Goal: Information Seeking & Learning: Learn about a topic

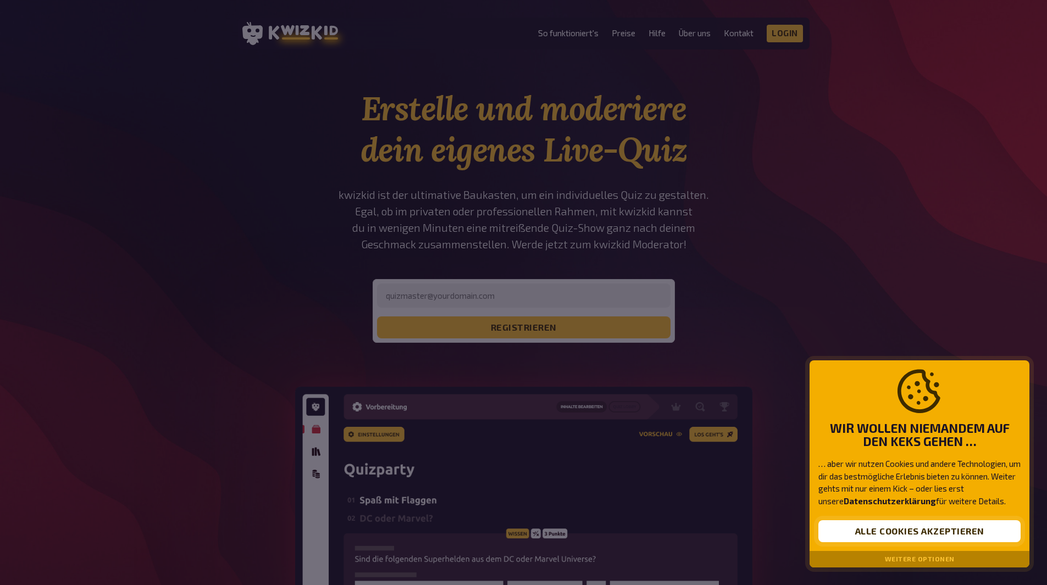
click at [927, 527] on button "Alle Cookies akzeptieren" at bounding box center [919, 531] width 202 height 22
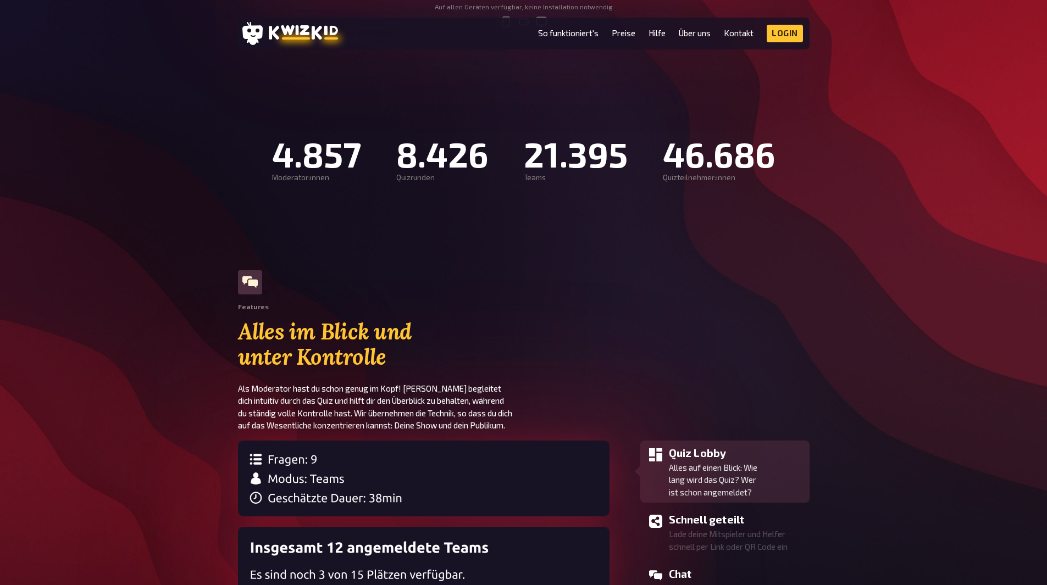
scroll to position [718, 0]
click at [625, 31] on link "Preise" at bounding box center [624, 33] width 24 height 9
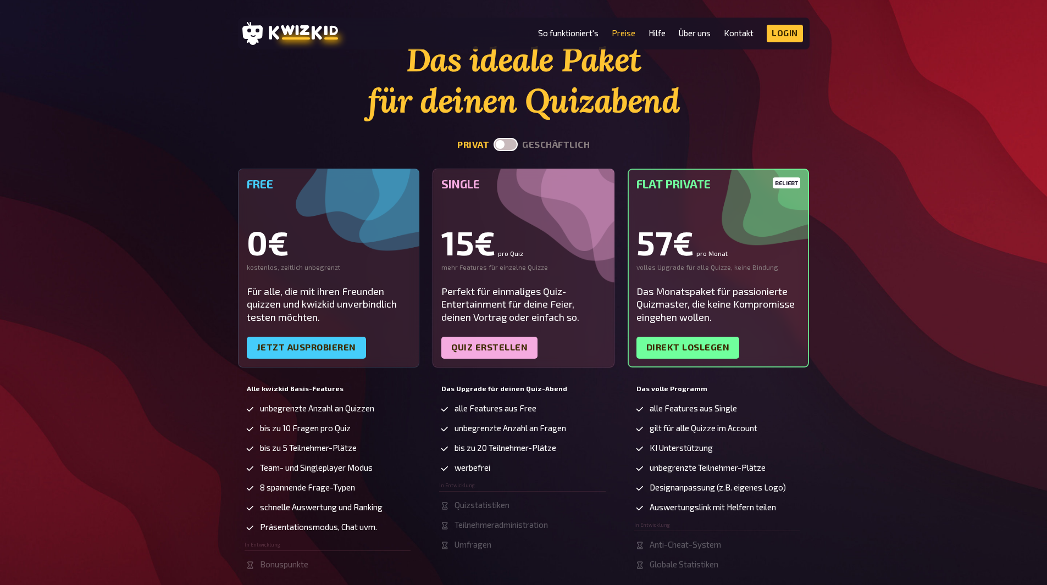
scroll to position [48, 0]
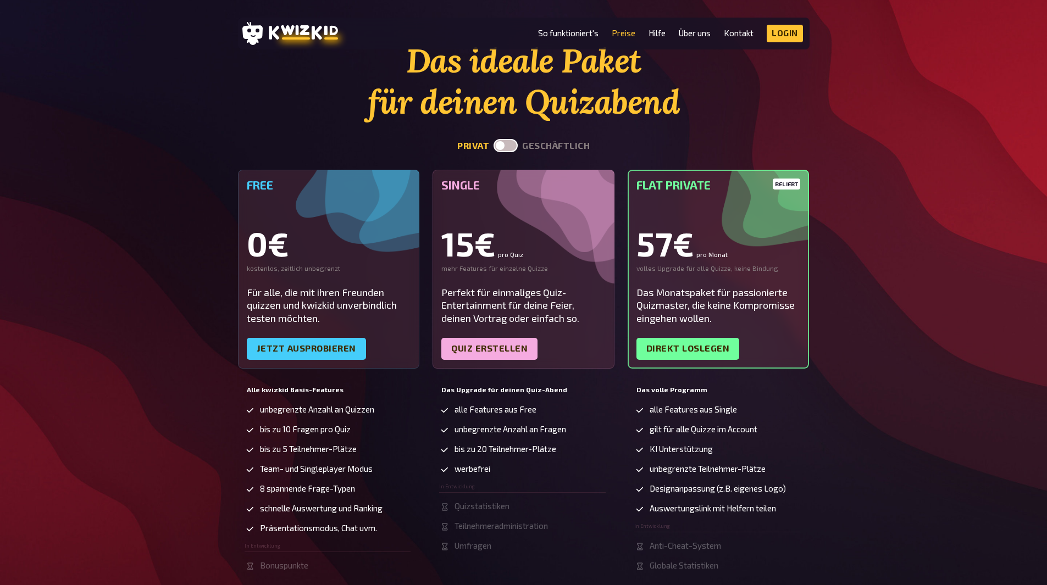
click at [513, 146] on label at bounding box center [505, 145] width 24 height 13
click at [493, 139] on input "checkbox" at bounding box center [493, 138] width 1 height 1
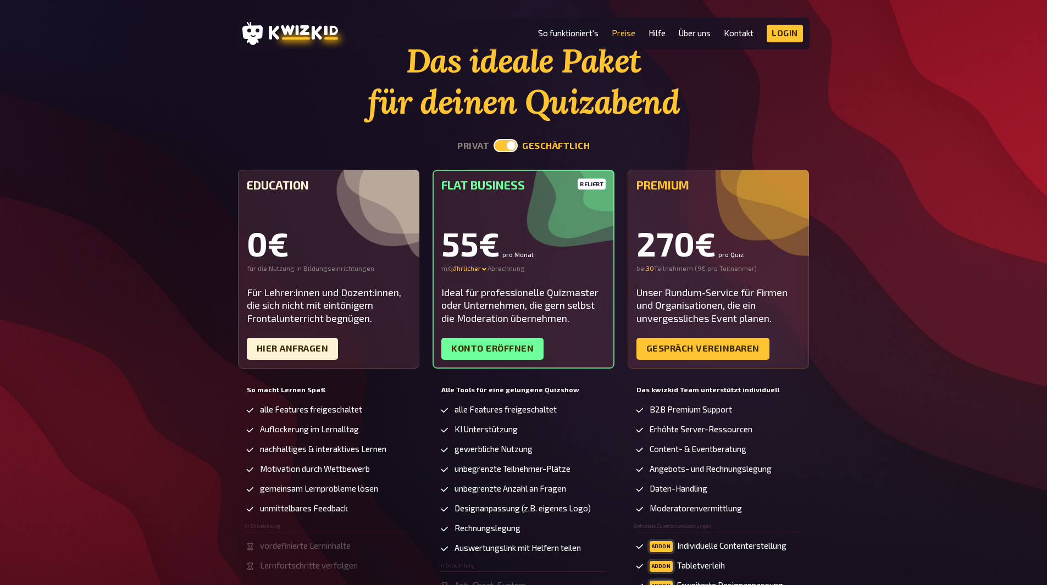
click at [507, 146] on label at bounding box center [505, 145] width 24 height 13
click at [493, 139] on input "checkbox" at bounding box center [493, 138] width 1 height 1
checkbox input "false"
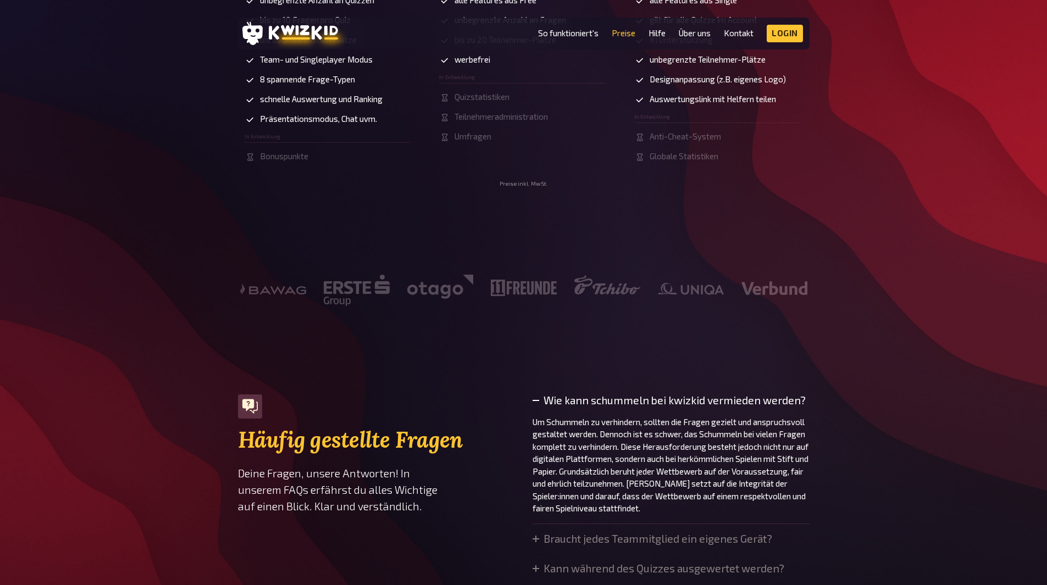
scroll to position [654, 0]
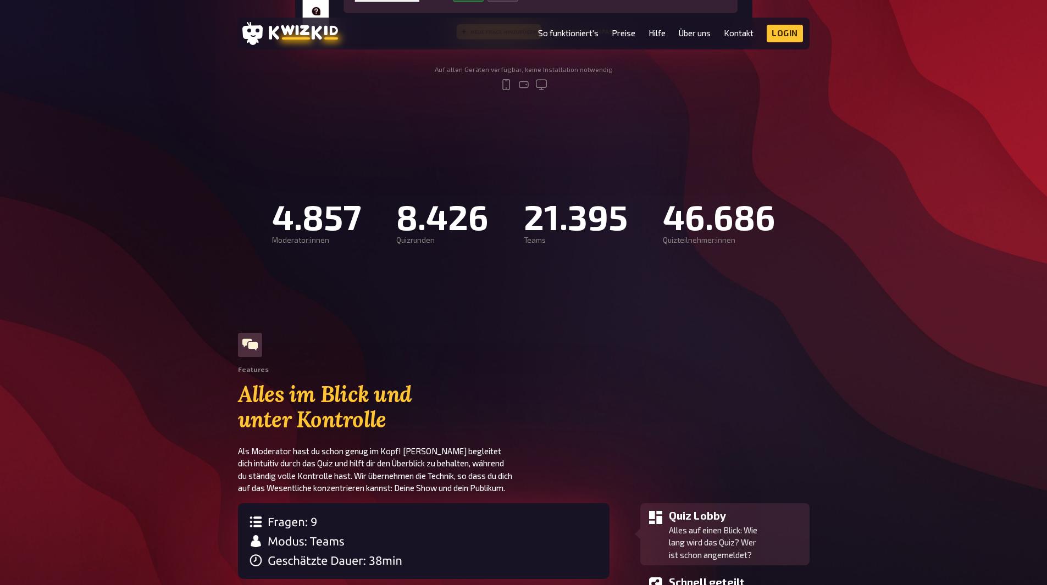
scroll to position [718, 0]
